Goal: Information Seeking & Learning: Learn about a topic

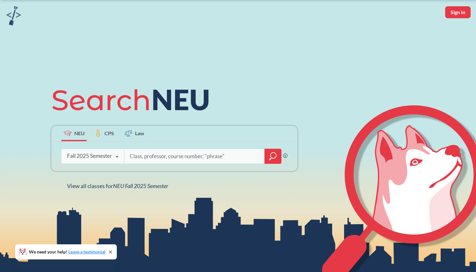
scroll to position [23, 0]
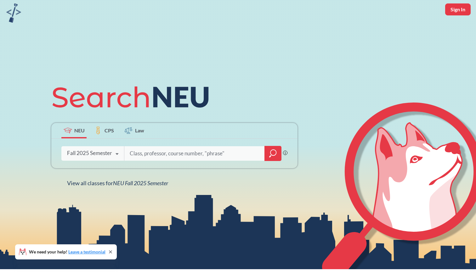
click at [110, 157] on div "Fall 2025 Semester Fall 2025 Semester Summer 2 2025 Semester Summer Full 2025 S…" at bounding box center [92, 153] width 63 height 16
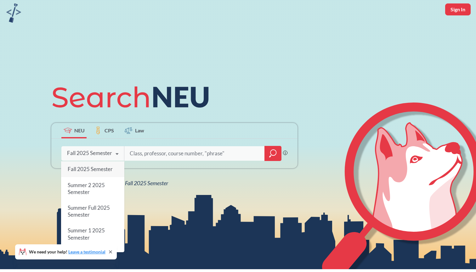
click at [110, 157] on div "Fall 2025 Semester Fall 2025 Semester Summer 2 2025 Semester Summer Full 2025 S…" at bounding box center [92, 153] width 63 height 16
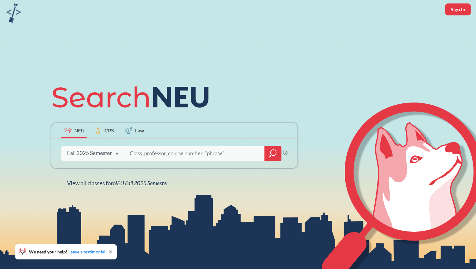
click at [134, 156] on input "search" at bounding box center [194, 153] width 131 height 13
click at [103, 154] on div "Fall 2025 Semester" at bounding box center [89, 153] width 45 height 7
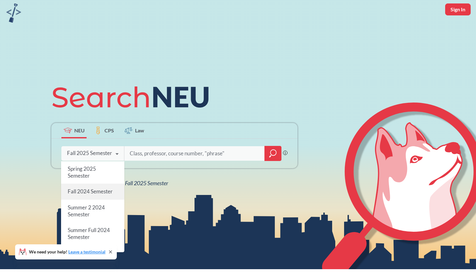
scroll to position [161, 0]
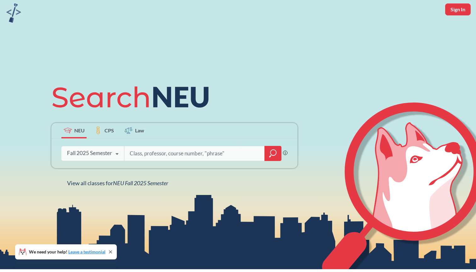
click at [152, 151] on input "search" at bounding box center [194, 153] width 131 height 13
type input "CSYE"
click at [271, 151] on icon "magnifying glass" at bounding box center [273, 153] width 8 height 9
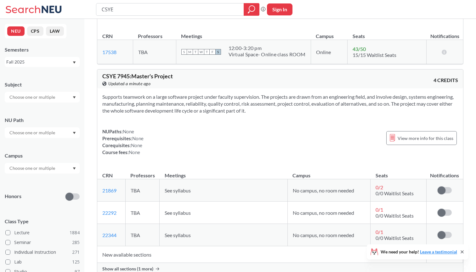
scroll to position [100, 0]
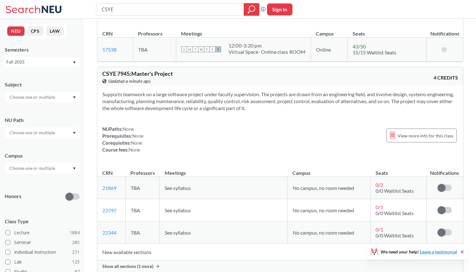
click at [190, 188] on span "See syllabus" at bounding box center [178, 188] width 26 height 6
click at [191, 188] on td "See syllabus" at bounding box center [224, 188] width 128 height 22
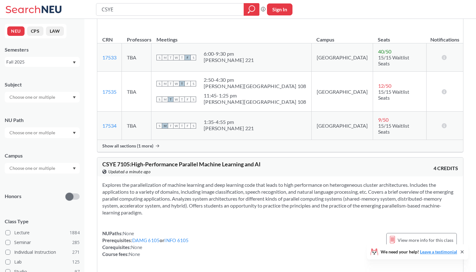
scroll to position [496, 0]
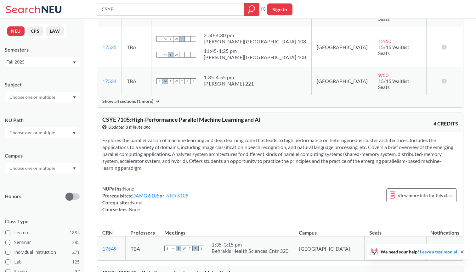
click at [179, 193] on link "INFO 6105" at bounding box center [176, 196] width 24 height 6
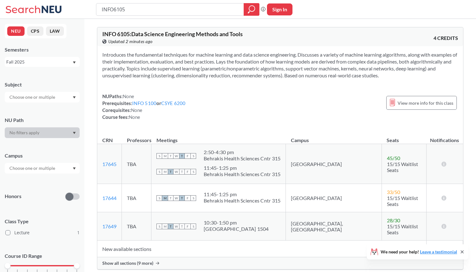
type input "CSYE"
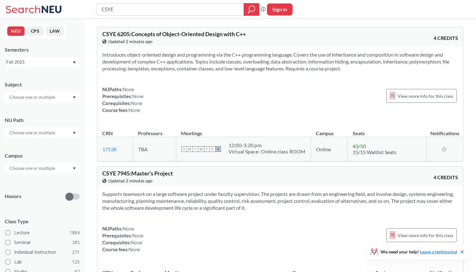
scroll to position [496, 0]
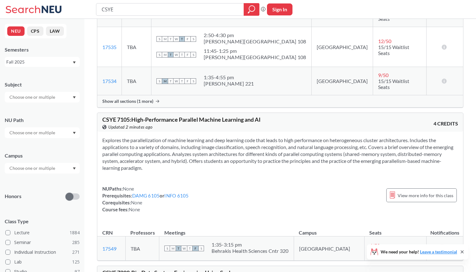
click at [151, 185] on div "NUPaths: None Prerequisites: DAMG 6105 or INFO 6105 Corequisites: None Course f…" at bounding box center [145, 199] width 87 height 28
click at [150, 193] on link "DAMG 6105" at bounding box center [145, 196] width 27 height 6
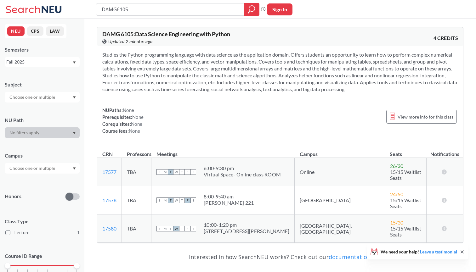
type input "CSYE"
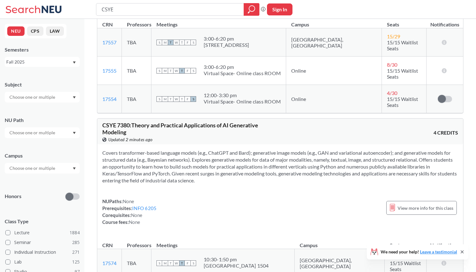
scroll to position [996, 0]
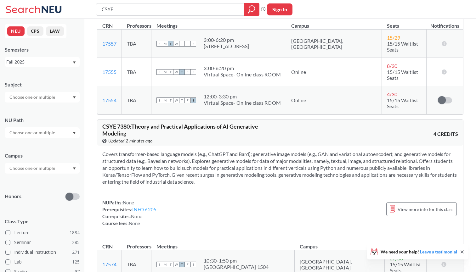
click at [147, 207] on link "INFO 6205" at bounding box center [144, 210] width 24 height 6
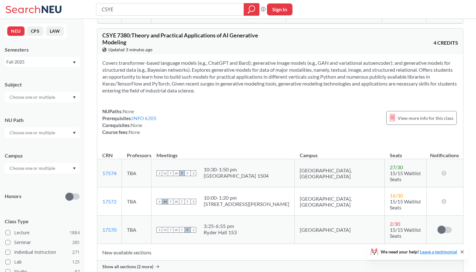
scroll to position [1087, 0]
click at [151, 116] on link "INFO 6205" at bounding box center [144, 119] width 24 height 6
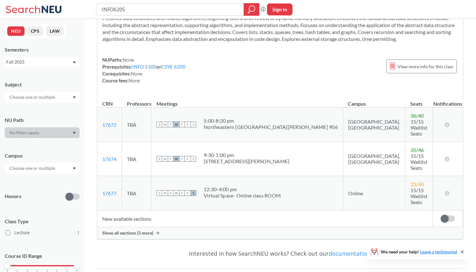
scroll to position [36, 0]
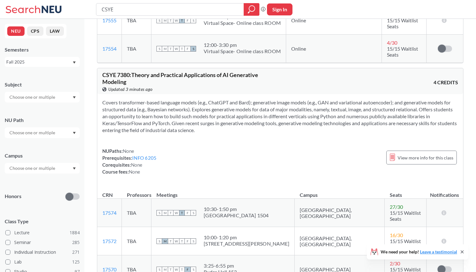
scroll to position [1033, 0]
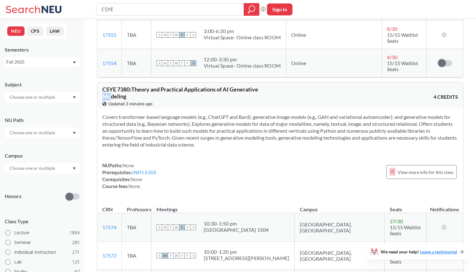
drag, startPoint x: 272, startPoint y: 70, endPoint x: 115, endPoint y: 80, distance: 157.4
click at [115, 87] on div "CSYE 7380 : Theory and Practical Applications of AI Generative Modeling View th…" at bounding box center [191, 97] width 178 height 21
click at [115, 86] on span "CSYE 7380 : Theory and Practical Applications of AI Generative Modeling" at bounding box center [180, 93] width 156 height 14
drag, startPoint x: 131, startPoint y: 77, endPoint x: 101, endPoint y: 69, distance: 30.5
click at [101, 83] on div "CSYE 7380 : Theory and Practical Applications of AI Generative Modeling View th…" at bounding box center [280, 96] width 366 height 26
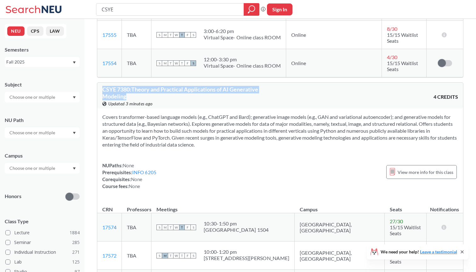
copy span "CSYE 7380 : Theory and Practical Applications of AI Generative Modeling"
drag, startPoint x: 162, startPoint y: 151, endPoint x: 133, endPoint y: 152, distance: 28.7
click at [133, 162] on div "NUPaths: None Prerequisites: INFO 6205 Corequisites: None Course fees: None Vie…" at bounding box center [280, 176] width 356 height 28
copy div "INFO 6205"
click at [146, 170] on link "INFO 6205" at bounding box center [144, 173] width 24 height 6
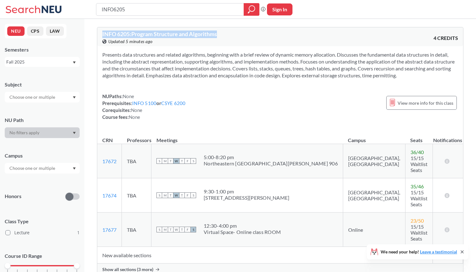
drag, startPoint x: 245, startPoint y: 31, endPoint x: 100, endPoint y: 36, distance: 145.5
click at [100, 36] on div "INFO 6205 : Program Structure and Algorithms View this course on Banner. Update…" at bounding box center [280, 36] width 366 height 19
copy span "INFO 6205 : Program Structure and Algorithms"
click at [181, 56] on section "Presents data structures and related algorithms, beginning with a brief review …" at bounding box center [280, 65] width 356 height 28
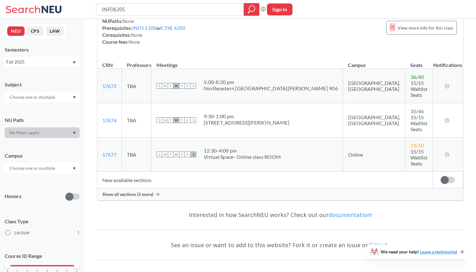
scroll to position [75, 0]
click at [163, 189] on div "Show all sections (3 more)" at bounding box center [280, 195] width 366 height 12
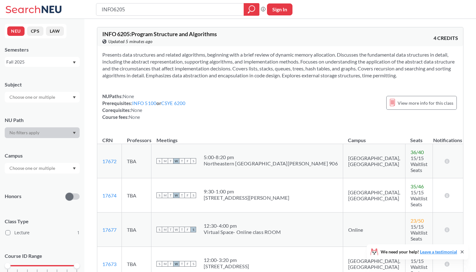
scroll to position [0, 0]
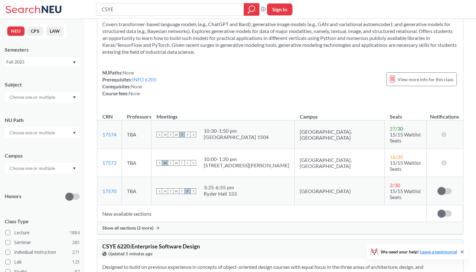
scroll to position [1084, 0]
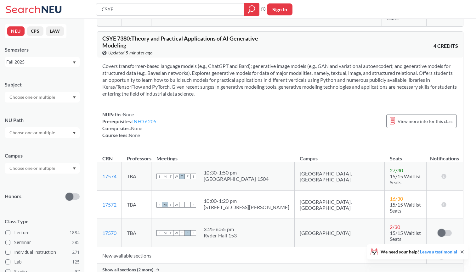
click at [154, 119] on link "INFO 6205" at bounding box center [144, 122] width 24 height 6
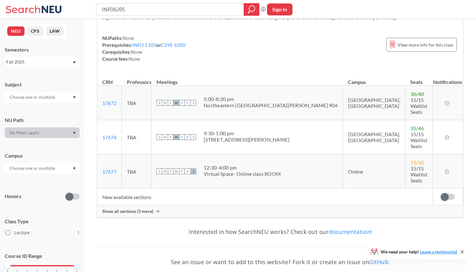
click at [134, 209] on span "Show all sections (3 more)" at bounding box center [127, 212] width 51 height 6
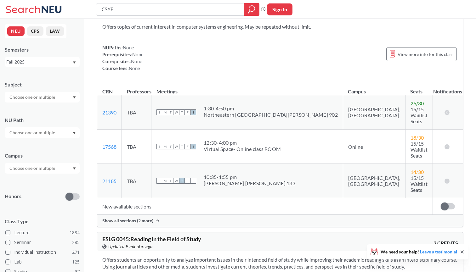
scroll to position [2278, 0]
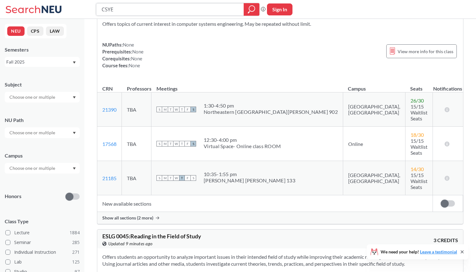
drag, startPoint x: 122, startPoint y: 12, endPoint x: 70, endPoint y: 10, distance: 52.3
click at [70, 10] on div "CSYE Phrase search guarantees the exact search appears in the results. Ex. If y…" at bounding box center [238, 9] width 476 height 19
type input "damg"
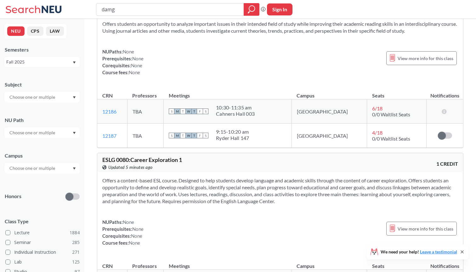
scroll to position [1385, 0]
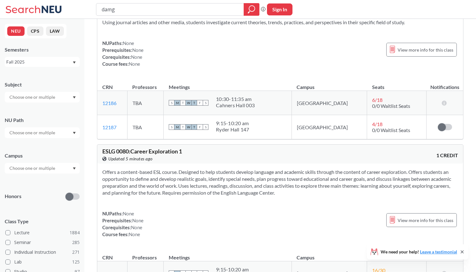
drag, startPoint x: 142, startPoint y: 10, endPoint x: 45, endPoint y: 9, distance: 96.3
click at [45, 9] on div "damg Phrase search guarantees the exact search appears in the results. Ex. If y…" at bounding box center [238, 9] width 476 height 19
type input "info"
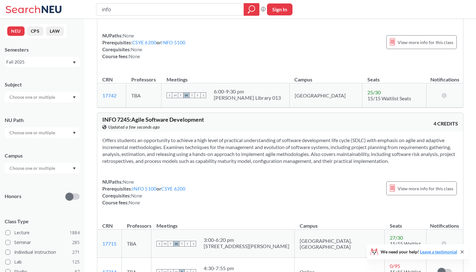
scroll to position [1935, 0]
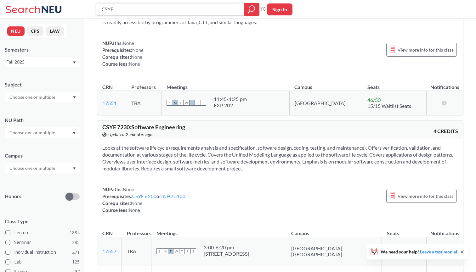
scroll to position [550, 0]
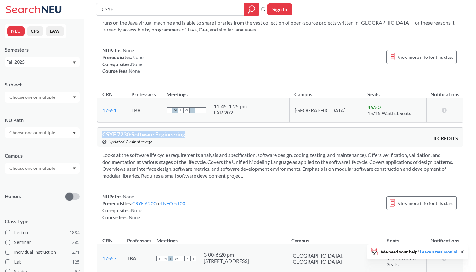
drag, startPoint x: 193, startPoint y: 134, endPoint x: 95, endPoint y: 128, distance: 98.1
copy span "CSYE 7230 : Software Engineering"
drag, startPoint x: 301, startPoint y: 175, endPoint x: 103, endPoint y: 156, distance: 199.0
click at [103, 156] on section "Looks at the software life cycle (requirements analysis and specification, soft…" at bounding box center [280, 166] width 356 height 28
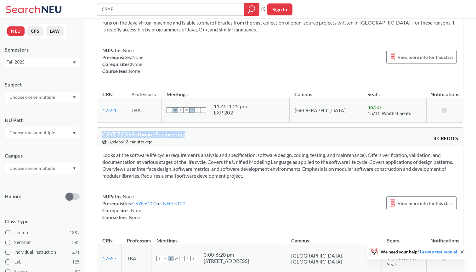
copy section "Looks at the software life cycle (requirements analysis and specification, soft…"
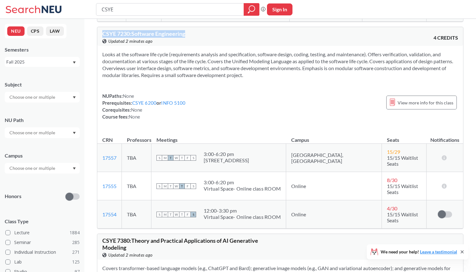
scroll to position [740, 0]
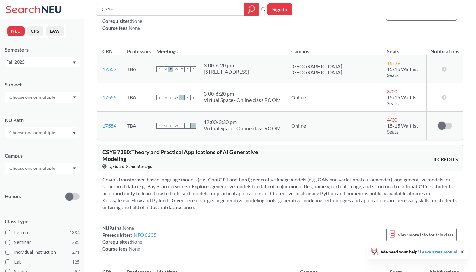
click at [138, 149] on span "CSYE 7380 : Theory and Practical Applications of AI Generative Modeling" at bounding box center [180, 156] width 156 height 14
drag, startPoint x: 134, startPoint y: 146, endPoint x: 101, endPoint y: 140, distance: 32.7
click at [101, 145] on div "CSYE 7380 : Theory and Practical Applications of AI Generative Modeling View th…" at bounding box center [280, 158] width 366 height 26
copy span "CSYE 7380 : Theory and Practical Applications of AI Generative Modeling"
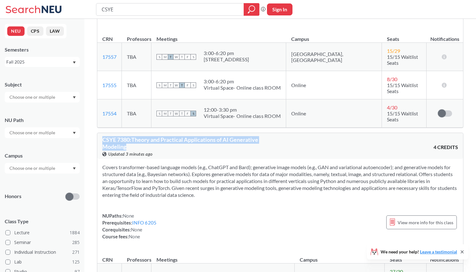
scroll to position [759, 0]
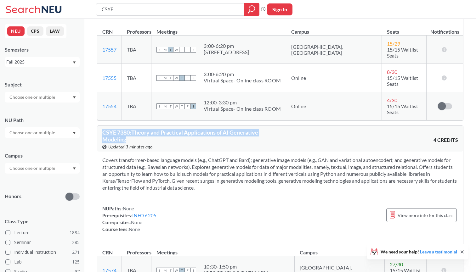
drag, startPoint x: 234, startPoint y: 176, endPoint x: 102, endPoint y: 144, distance: 136.5
click at [102, 152] on div "Covers transformer-based language models (e.g., ChatGPT and Bard); generative i…" at bounding box center [280, 197] width 366 height 91
copy section "Covers transformer-based language models (e.g., ChatGPT and Bard); generative i…"
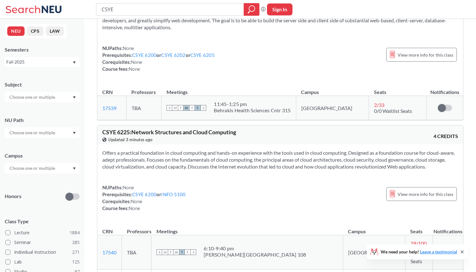
scroll to position [1401, 0]
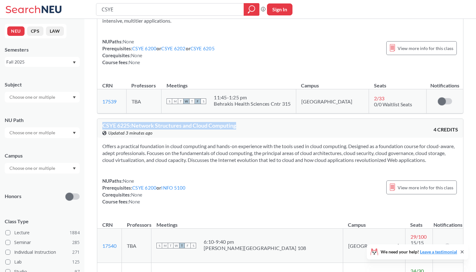
drag, startPoint x: 241, startPoint y: 93, endPoint x: 94, endPoint y: 92, distance: 146.7
copy span "CSYE 6225 : Network Structures and Cloud Computing"
drag, startPoint x: 452, startPoint y: 127, endPoint x: 100, endPoint y: 108, distance: 352.5
click at [100, 138] on div "Offers a practical foundation in cloud computing and hands-on experience with t…" at bounding box center [280, 176] width 366 height 77
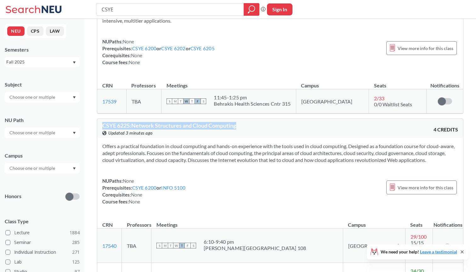
copy section "Offers a practical foundation in cloud computing and hands-on experience with t…"
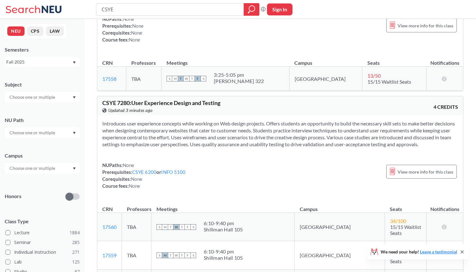
scroll to position [1967, 0]
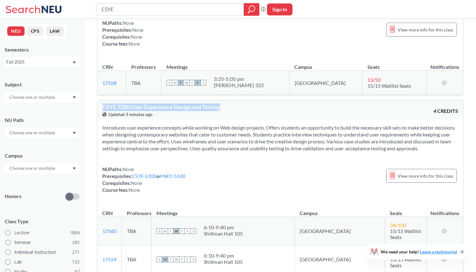
drag, startPoint x: 230, startPoint y: 45, endPoint x: 101, endPoint y: 45, distance: 128.5
click at [101, 100] on div "CSYE 7280 : User Experience Design and Testing View this course on Banner. Upda…" at bounding box center [280, 109] width 366 height 19
copy span "CSYE 7280 : User Experience Design and Testing"
click at [129, 124] on section "Introduces user experience concepts while working on Web design projects. Offer…" at bounding box center [280, 138] width 356 height 28
drag, startPoint x: 129, startPoint y: 97, endPoint x: 101, endPoint y: 62, distance: 44.4
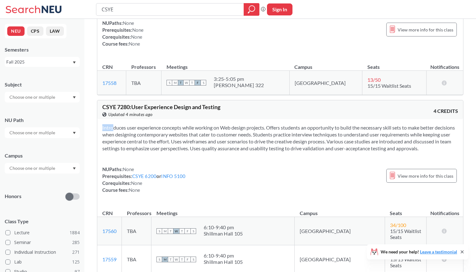
click at [101, 119] on div "Introduces user experience concepts while working on Web design projects. Offer…" at bounding box center [280, 161] width 366 height 84
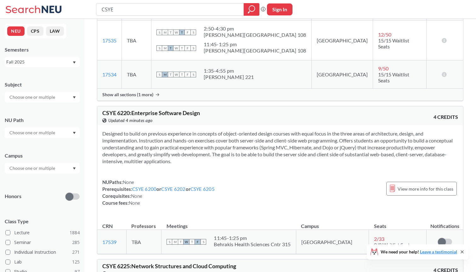
scroll to position [1287, 0]
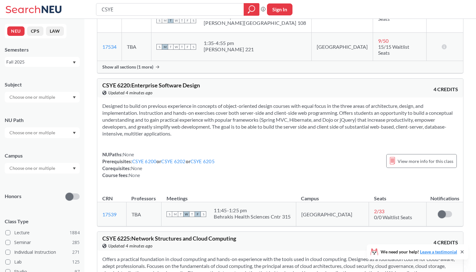
drag, startPoint x: 185, startPoint y: 99, endPoint x: 104, endPoint y: 70, distance: 86.7
click at [104, 103] on section "Designed to build on previous experience in concepts of object-oriented design …" at bounding box center [280, 120] width 356 height 35
drag, startPoint x: 209, startPoint y: 52, endPoint x: 100, endPoint y: 51, distance: 109.3
click at [100, 79] on div "CSYE 6220 : Enterprise Software Design View this course on Banner. Updated 4 mi…" at bounding box center [280, 88] width 366 height 19
drag, startPoint x: 178, startPoint y: 101, endPoint x: 96, endPoint y: 73, distance: 86.5
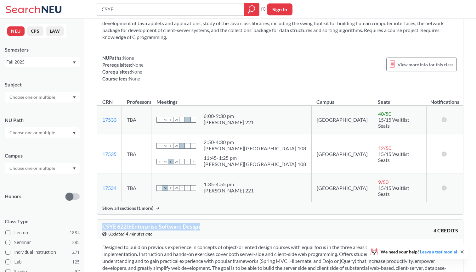
scroll to position [1045, 0]
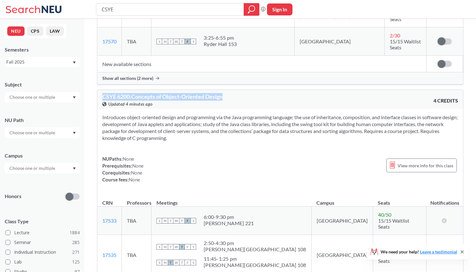
drag, startPoint x: 231, startPoint y: 71, endPoint x: 99, endPoint y: 71, distance: 131.9
click at [99, 90] on div "CSYE 6200 : Concepts of Object-Oriented Design View this course on Banner. Upda…" at bounding box center [280, 99] width 366 height 19
drag, startPoint x: 206, startPoint y: 119, endPoint x: 94, endPoint y: 91, distance: 115.5
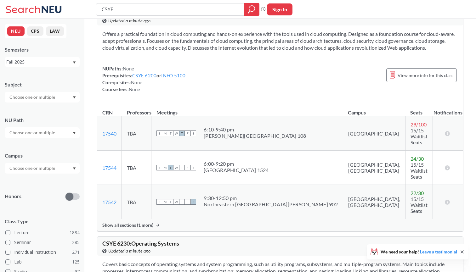
scroll to position [1514, 0]
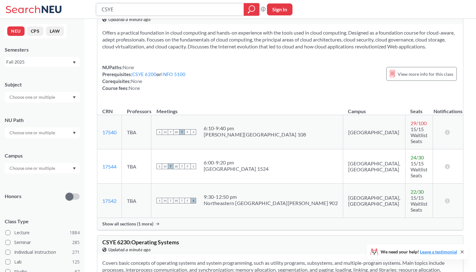
drag, startPoint x: 130, startPoint y: 10, endPoint x: 51, endPoint y: 9, distance: 78.4
click at [51, 9] on div "CSYE Phrase search guarantees the exact search appears in the results. Ex. If y…" at bounding box center [238, 9] width 476 height 19
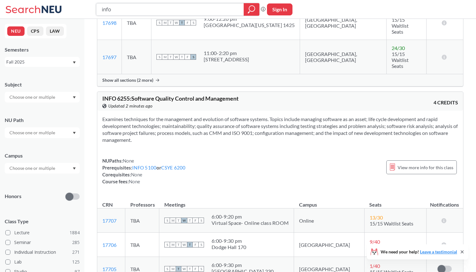
scroll to position [3249, 0]
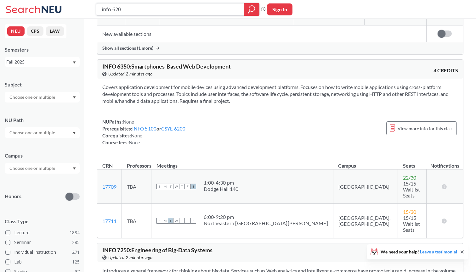
type input "info 6205"
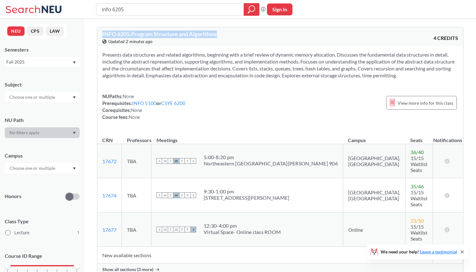
drag, startPoint x: 226, startPoint y: 31, endPoint x: 100, endPoint y: 34, distance: 126.3
click at [100, 34] on div "INFO 6205 : Program Structure and Algorithms View this course on Banner. Update…" at bounding box center [280, 36] width 366 height 19
drag, startPoint x: 427, startPoint y: 74, endPoint x: 100, endPoint y: 51, distance: 327.3
click at [100, 51] on div "Presents data structures and related algorithms, beginning with a brief review …" at bounding box center [280, 88] width 366 height 84
drag, startPoint x: 124, startPoint y: 7, endPoint x: 110, endPoint y: 7, distance: 13.9
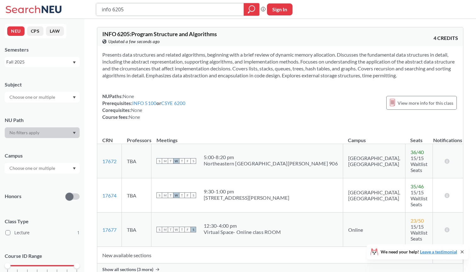
click at [110, 7] on input "info 6205" at bounding box center [170, 9] width 138 height 11
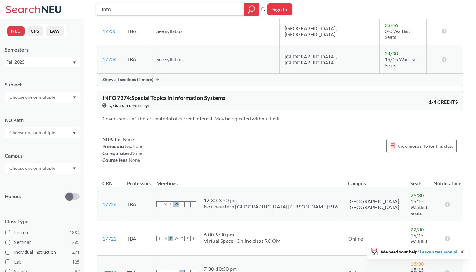
scroll to position [423, 0]
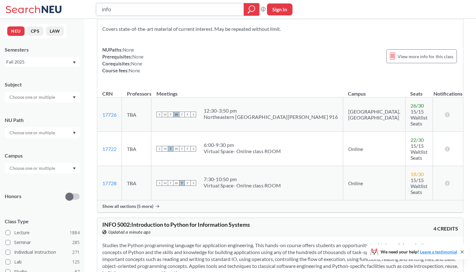
drag, startPoint x: 124, startPoint y: 14, endPoint x: 91, endPoint y: 4, distance: 35.0
click at [91, 4] on div "info Phrase search guarantees the exact search appears in the results. Ex. If y…" at bounding box center [238, 9] width 476 height 19
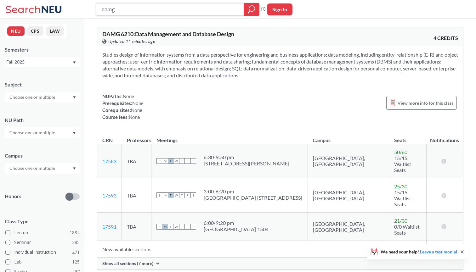
type input "damg"
drag, startPoint x: 245, startPoint y: 34, endPoint x: 100, endPoint y: 34, distance: 145.2
click at [100, 34] on div "DAMG 6210 : Data Management and Database Design View this course on Banner. Upd…" at bounding box center [280, 36] width 366 height 19
drag, startPoint x: 286, startPoint y: 74, endPoint x: 92, endPoint y: 53, distance: 195.4
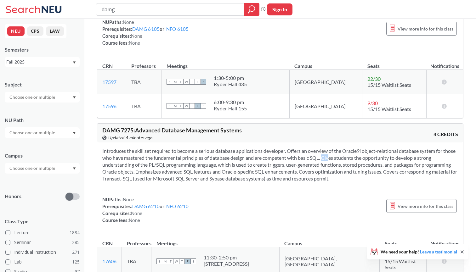
scroll to position [1100, 0]
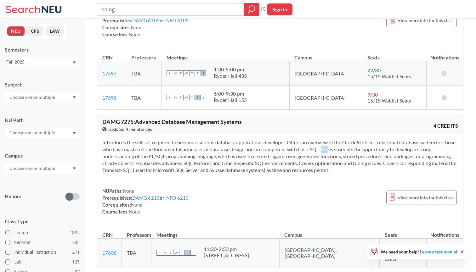
drag, startPoint x: 349, startPoint y: 120, endPoint x: 103, endPoint y: 86, distance: 247.9
click at [103, 134] on div "Introduces the skill set required to become a serious database applications dev…" at bounding box center [280, 179] width 366 height 91
drag, startPoint x: 250, startPoint y: 71, endPoint x: 99, endPoint y: 71, distance: 150.8
click at [99, 115] on div "DAMG 7275 : Advanced Database Management Systems View this course on Banner. Up…" at bounding box center [280, 124] width 366 height 19
drag, startPoint x: 198, startPoint y: 149, endPoint x: 101, endPoint y: 147, distance: 96.7
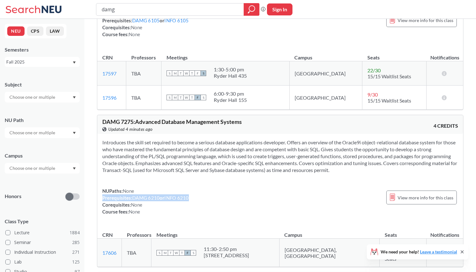
click at [101, 147] on div "Introduces the skill set required to become a serious database applications dev…" at bounding box center [280, 179] width 366 height 91
click at [178, 195] on link "INFO 6210" at bounding box center [176, 198] width 24 height 6
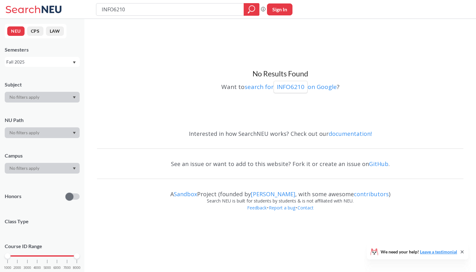
drag, startPoint x: 133, startPoint y: 12, endPoint x: 85, endPoint y: 12, distance: 47.9
click at [85, 12] on div "INFO6210 Phrase search guarantees the exact search appears in the results. Ex. …" at bounding box center [238, 9] width 476 height 19
type input "System design"
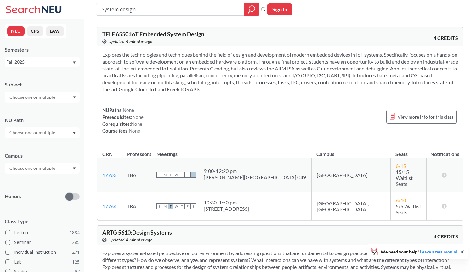
drag, startPoint x: 146, startPoint y: 7, endPoint x: 51, endPoint y: 7, distance: 95.1
click at [51, 7] on div "System design Phrase search guarantees the exact search appears in the results.…" at bounding box center [238, 9] width 476 height 19
type input "INFO"
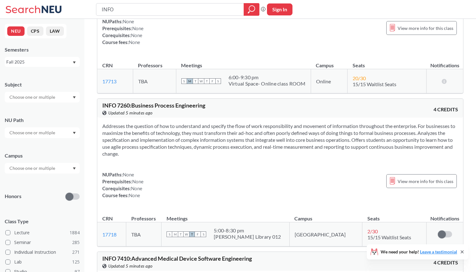
scroll to position [1652, 0]
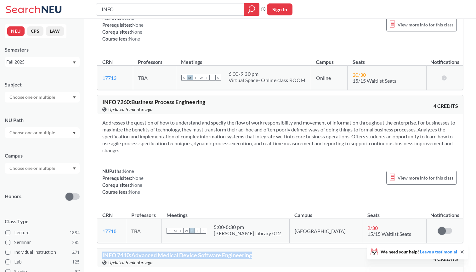
drag, startPoint x: 256, startPoint y: 114, endPoint x: 95, endPoint y: 114, distance: 160.3
drag, startPoint x: 187, startPoint y: 156, endPoint x: 101, endPoint y: 135, distance: 88.2
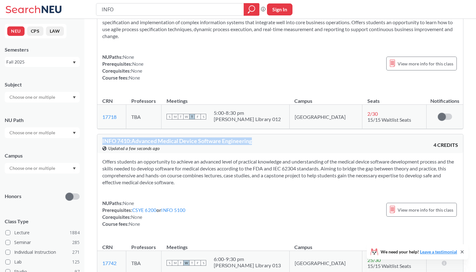
scroll to position [1782, 0]
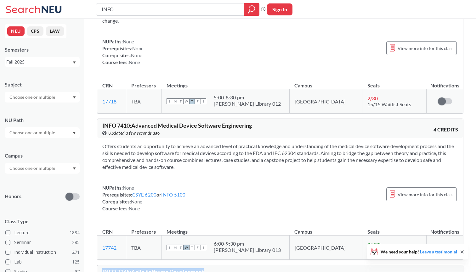
drag, startPoint x: 211, startPoint y: 132, endPoint x: 101, endPoint y: 131, distance: 110.2
click at [101, 265] on div "INFO 7245 : Agile Software Development View this course on Banner. Updated 5 mi…" at bounding box center [280, 274] width 366 height 19
drag, startPoint x: 423, startPoint y: 172, endPoint x: 97, endPoint y: 147, distance: 326.5
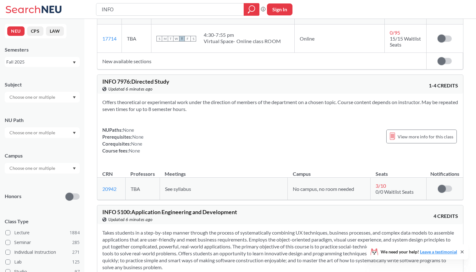
scroll to position [2174, 0]
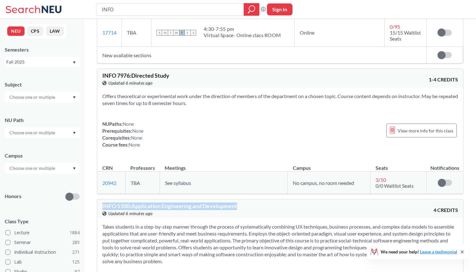
drag, startPoint x: 247, startPoint y: 56, endPoint x: 93, endPoint y: 53, distance: 154.3
drag, startPoint x: 186, startPoint y: 118, endPoint x: 104, endPoint y: 72, distance: 94.0
click at [104, 219] on div "Takes students in a step-by-step manner through the process of systematically c…" at bounding box center [280, 268] width 366 height 98
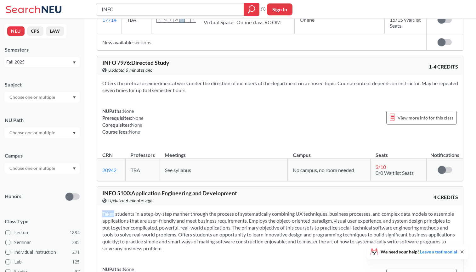
scroll to position [2186, 0]
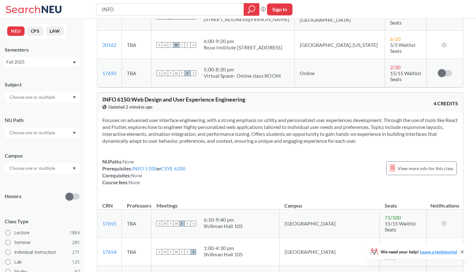
scroll to position [1276, 0]
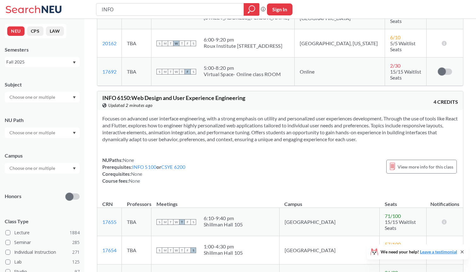
drag, startPoint x: 273, startPoint y: 175, endPoint x: 94, endPoint y: 175, distance: 179.8
drag, startPoint x: 263, startPoint y: 231, endPoint x: 100, endPoint y: 197, distance: 166.1
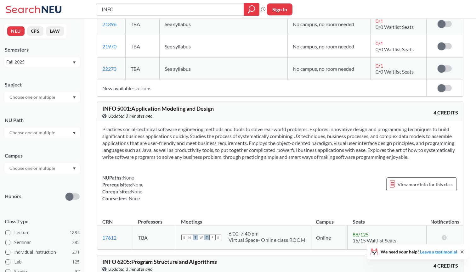
scroll to position [4057, 0]
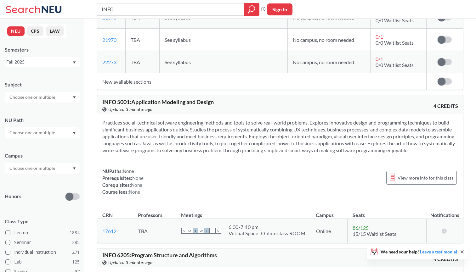
click at [35, 174] on div "Subject NU Path Campus Honors Class Type Lecture 1884 Seminar 285 Individual In…" at bounding box center [42, 218] width 75 height 286
click at [35, 172] on div at bounding box center [42, 168] width 75 height 11
click at [35, 178] on div "[GEOGRAPHIC_DATA] ( 2037 )" at bounding box center [42, 182] width 75 height 17
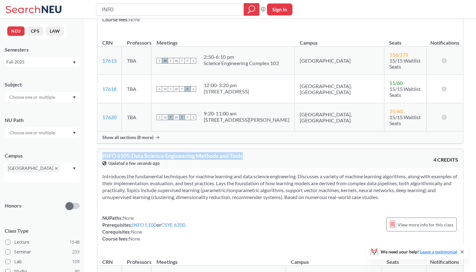
drag, startPoint x: 251, startPoint y: 54, endPoint x: 94, endPoint y: 54, distance: 156.8
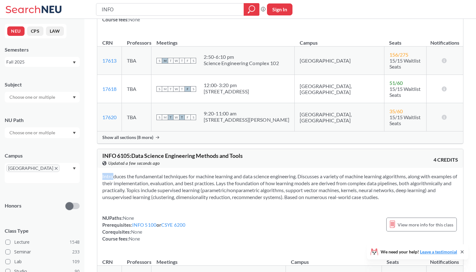
drag, startPoint x: 386, startPoint y: 100, endPoint x: 100, endPoint y: 74, distance: 287.1
click at [100, 168] on div "Introduces the fundamental techniques for machine learning and data science eng…" at bounding box center [280, 210] width 366 height 84
click at [224, 168] on div "Introduces the fundamental techniques for machine learning and data science eng…" at bounding box center [280, 210] width 366 height 84
drag, startPoint x: 405, startPoint y: 95, endPoint x: 96, endPoint y: 75, distance: 310.2
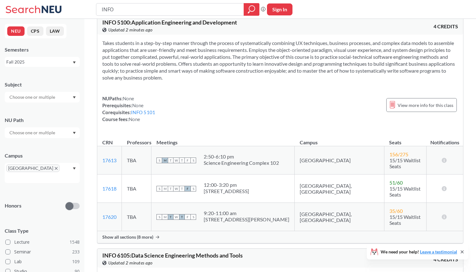
scroll to position [1266, 0]
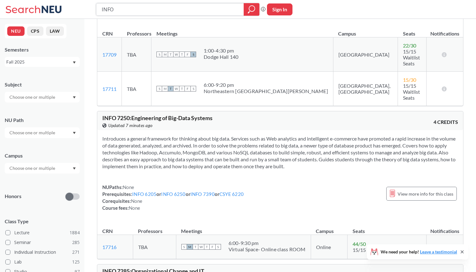
scroll to position [3377, 0]
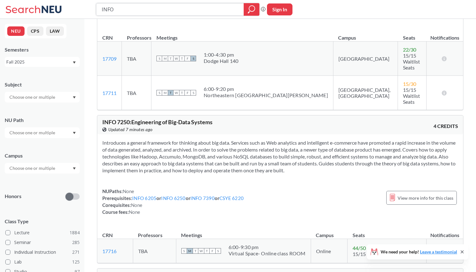
drag, startPoint x: 158, startPoint y: 5, endPoint x: 142, endPoint y: 11, distance: 17.4
click at [141, 11] on input "INFO" at bounding box center [170, 9] width 138 height 11
type input "te le"
